Goal: Transaction & Acquisition: Purchase product/service

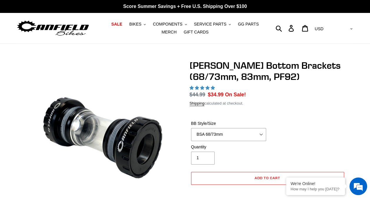
select select "highest-rating"
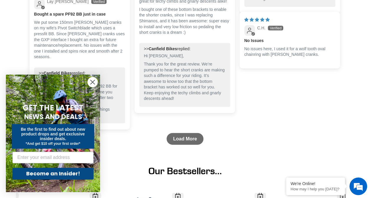
scroll to position [648, 0]
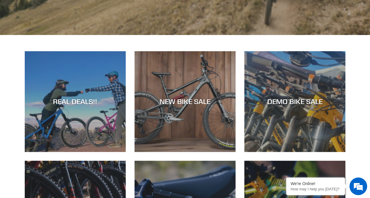
scroll to position [206, 0]
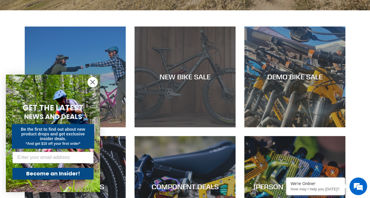
click at [176, 127] on div "NEW BIKE SALE" at bounding box center [185, 127] width 101 height 0
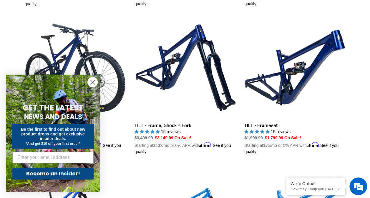
scroll to position [765, 0]
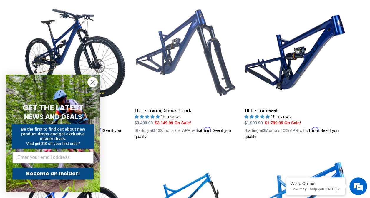
click at [166, 107] on link "TILT - Frame, Shock + Fork" at bounding box center [185, 71] width 101 height 138
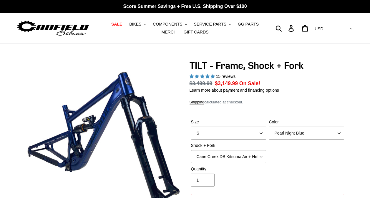
select select "highest-rating"
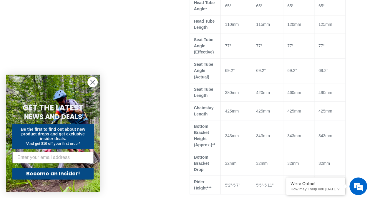
scroll to position [471, 0]
